Goal: Information Seeking & Learning: Learn about a topic

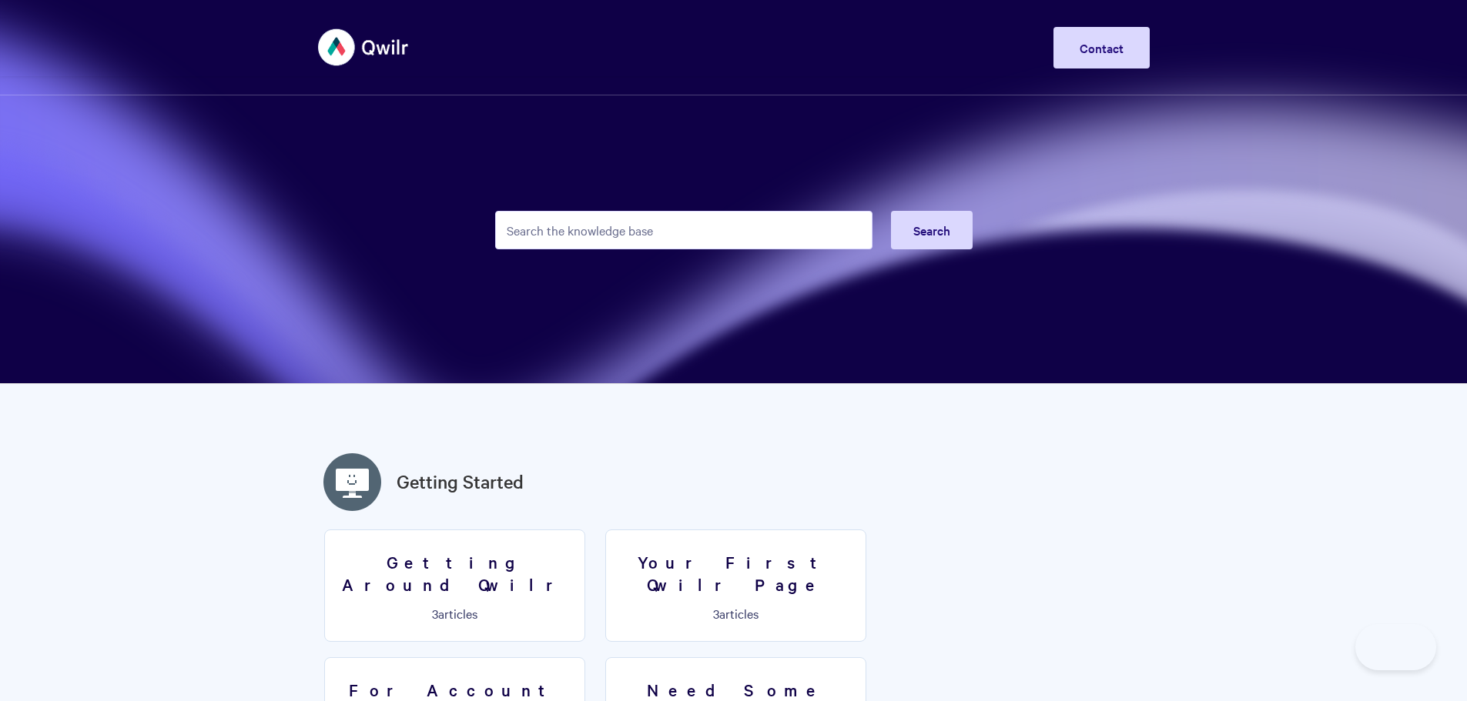
click at [608, 236] on input "Search the knowledge base" at bounding box center [683, 230] width 377 height 38
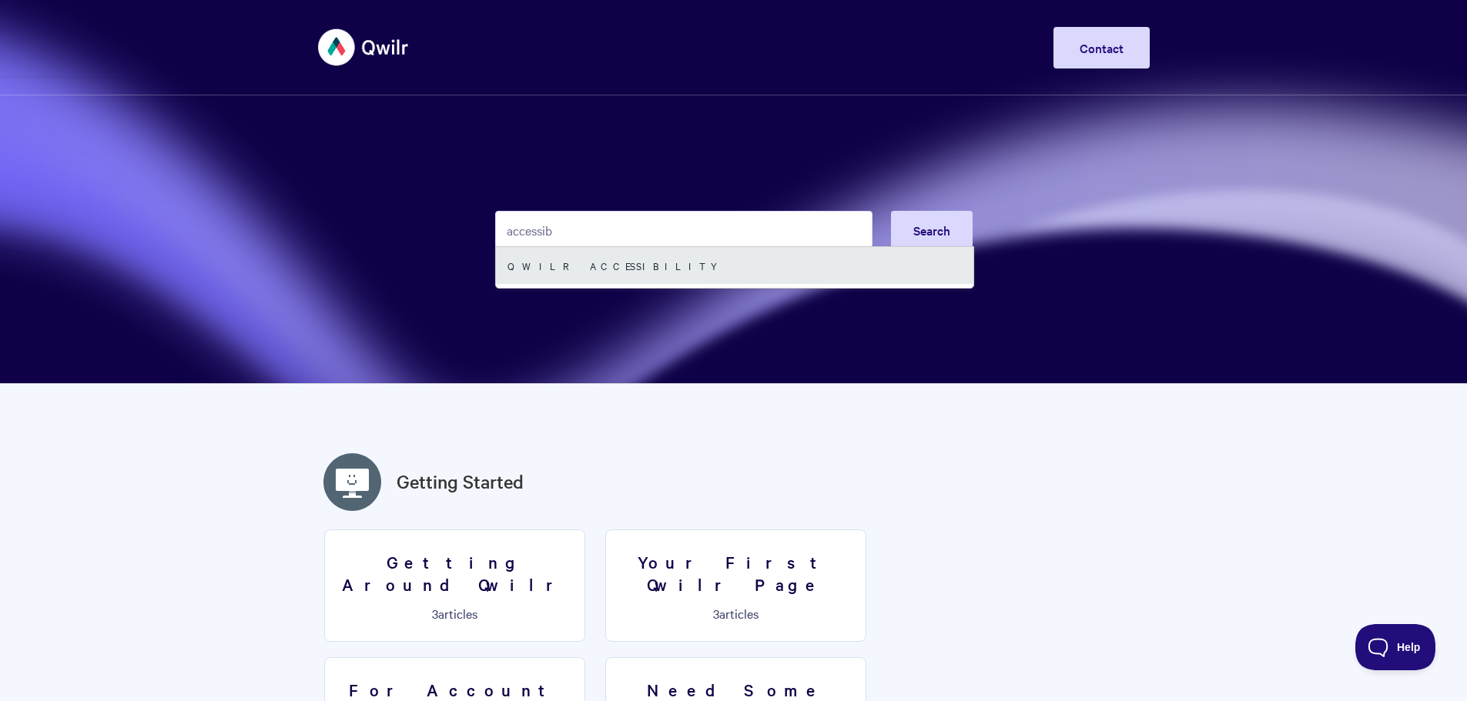
type input "accessib"
click at [610, 269] on link "Qwilr Accessibility" at bounding box center [734, 265] width 477 height 37
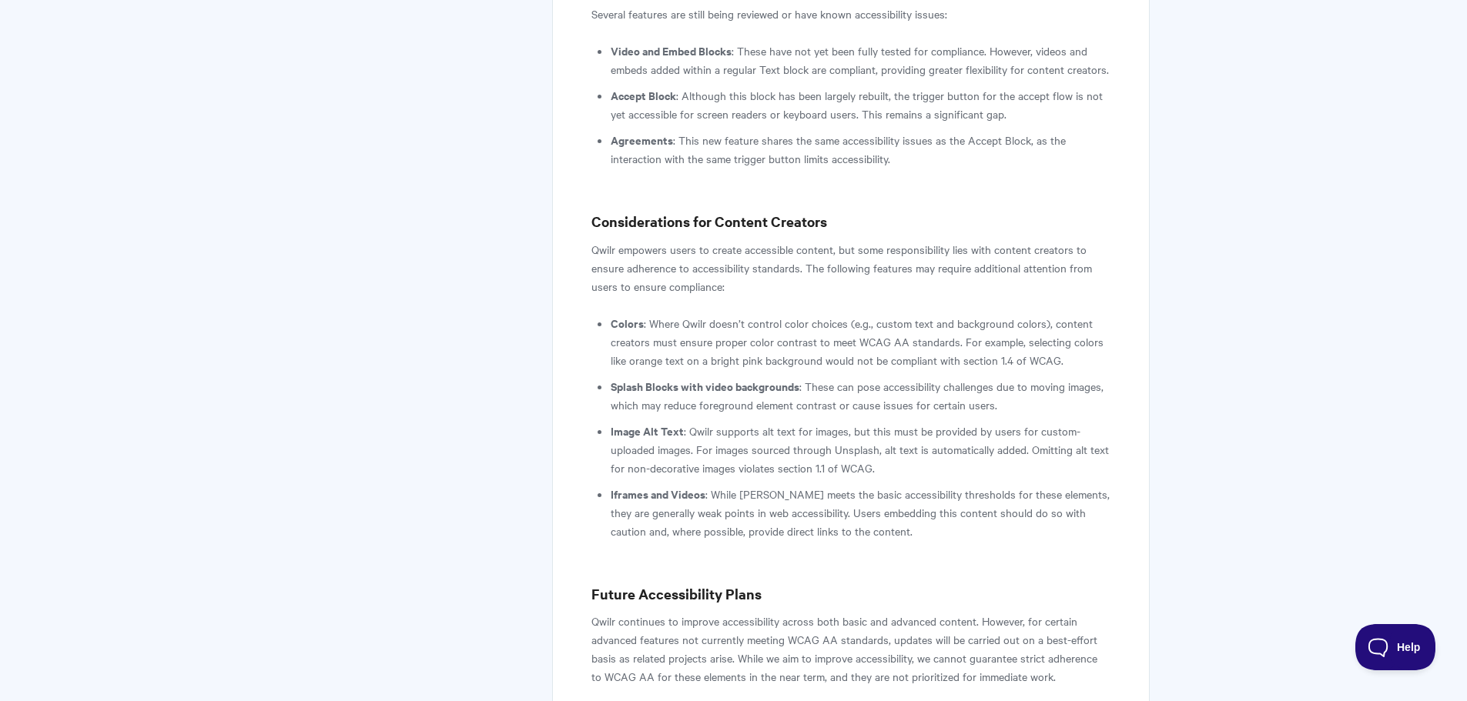
scroll to position [1540, 0]
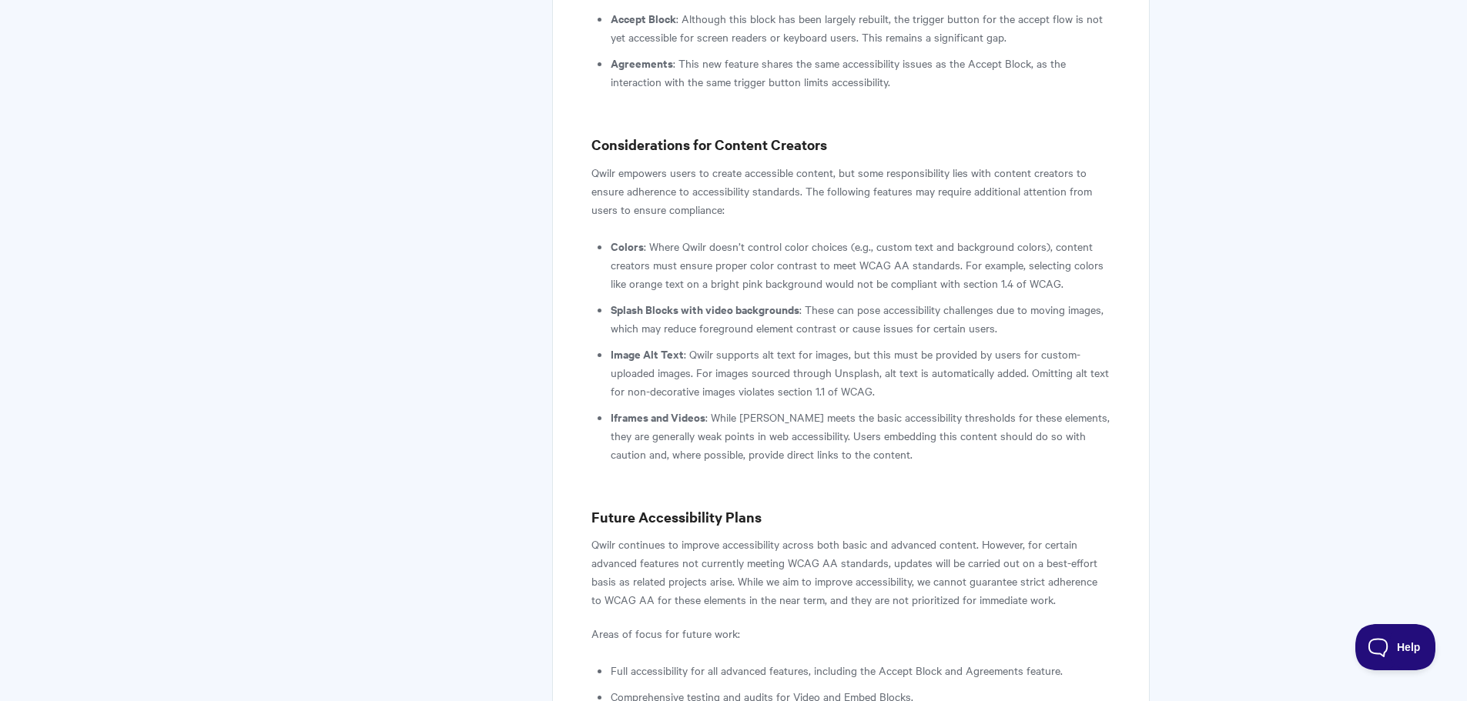
click at [637, 204] on p "Qwilr empowers users to create accessible content, but some responsibility lies…" at bounding box center [850, 190] width 518 height 55
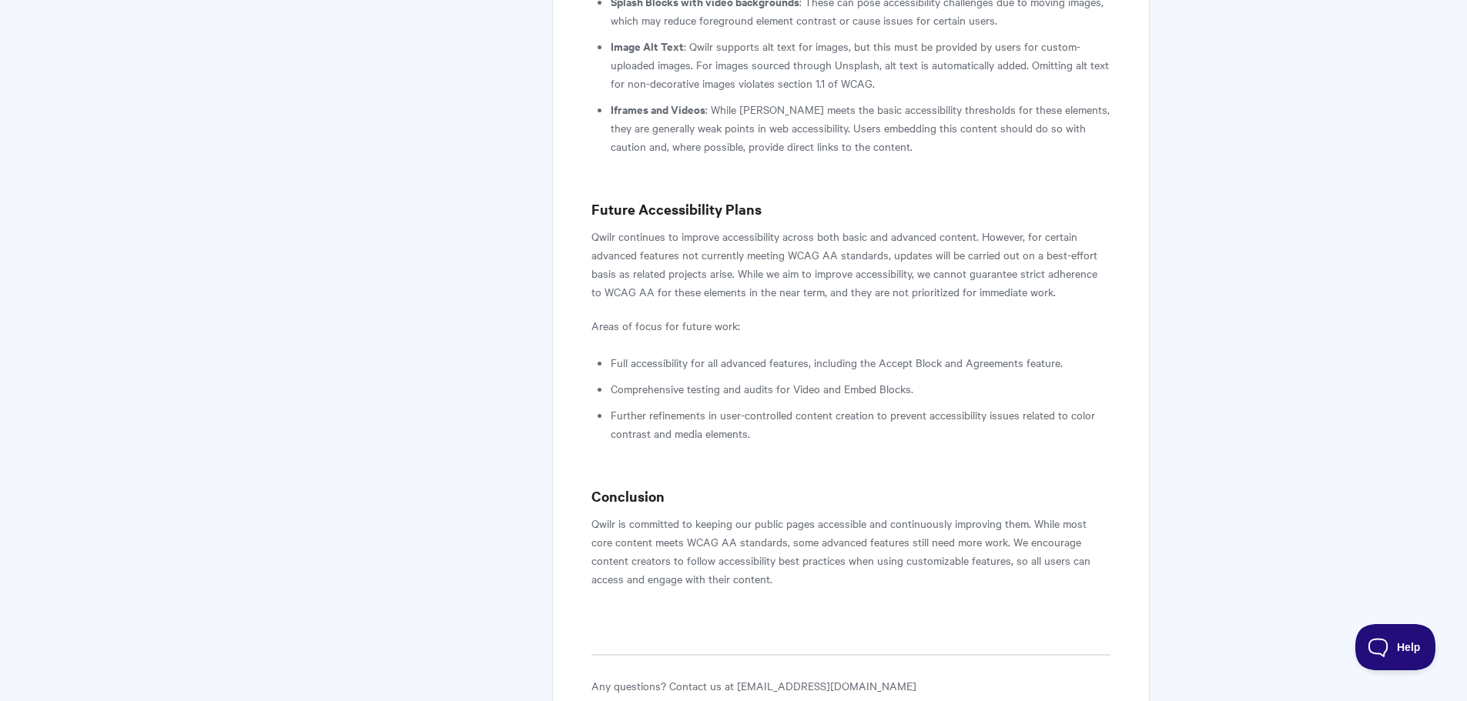
scroll to position [1771, 0]
